Goal: Check status

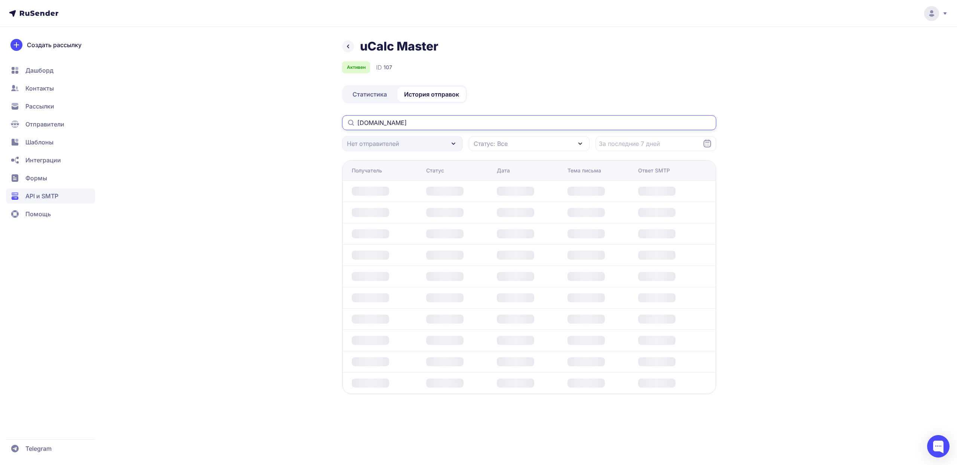
click at [427, 124] on input "[DOMAIN_NAME]" at bounding box center [529, 122] width 374 height 15
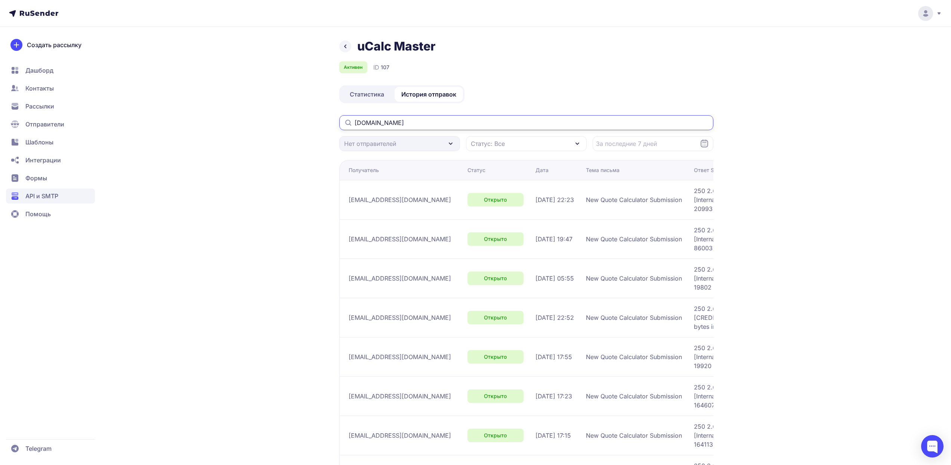
paste input "[EMAIL_ADDRESS]"
type input "[EMAIL_ADDRESS][DOMAIN_NAME]"
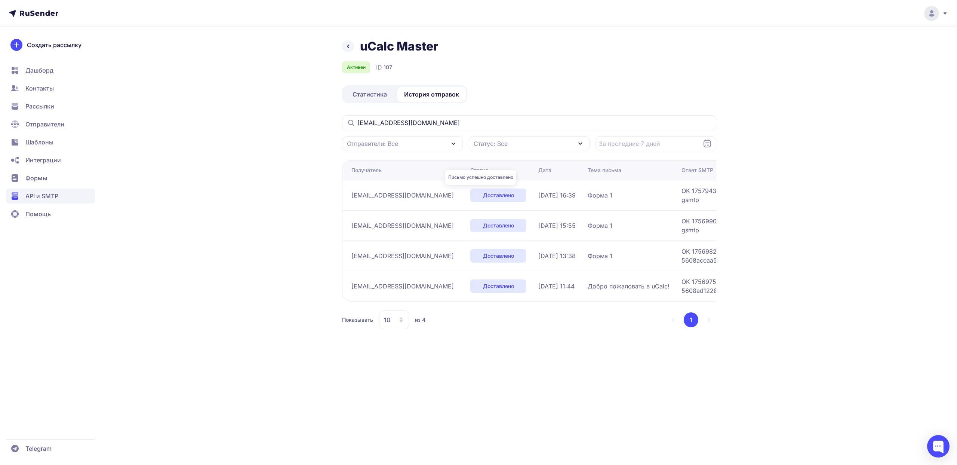
click at [483, 197] on span "Доставлено" at bounding box center [498, 194] width 31 height 7
